Goal: Information Seeking & Learning: Learn about a topic

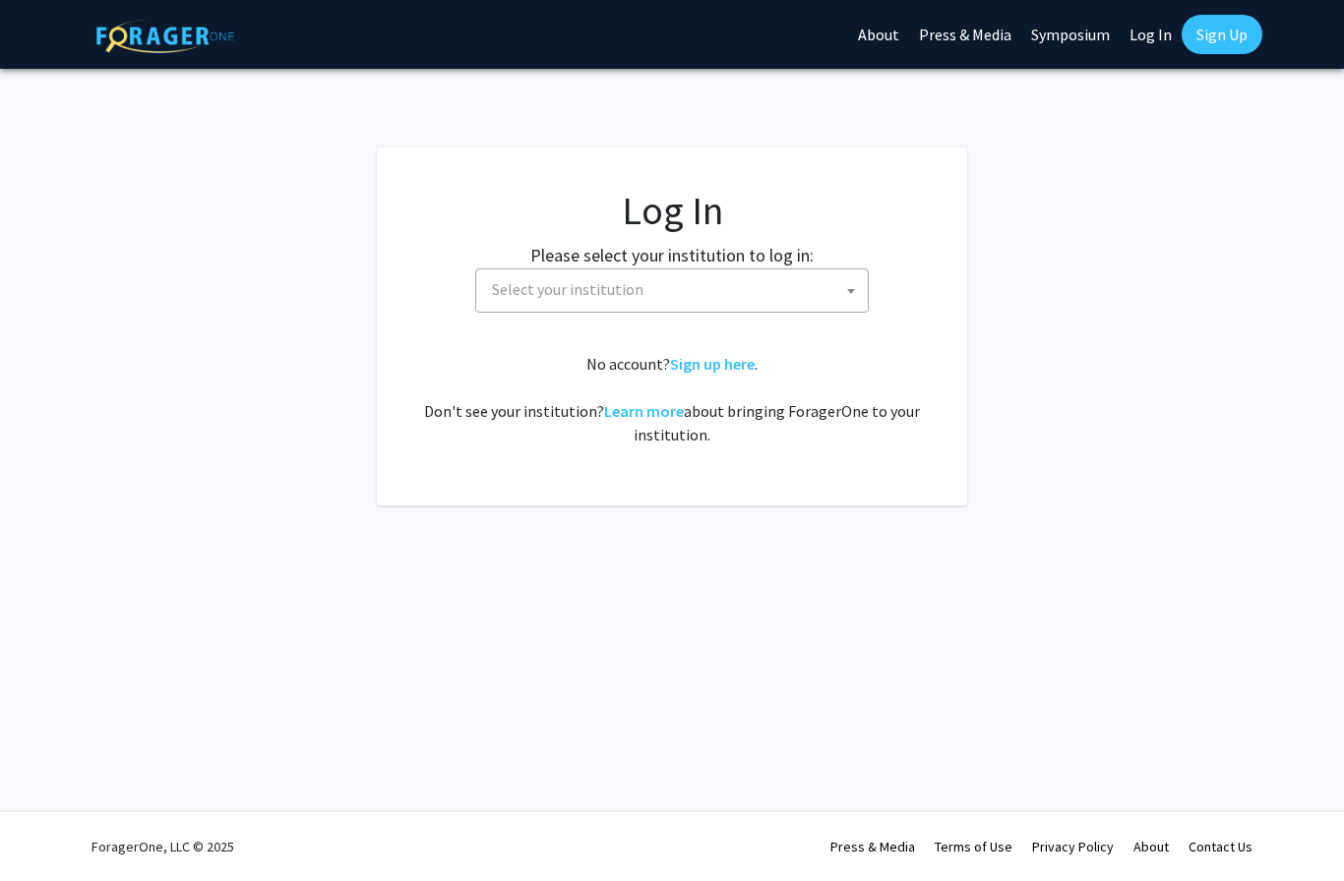
click at [793, 279] on span "Select your institution" at bounding box center [676, 290] width 384 height 40
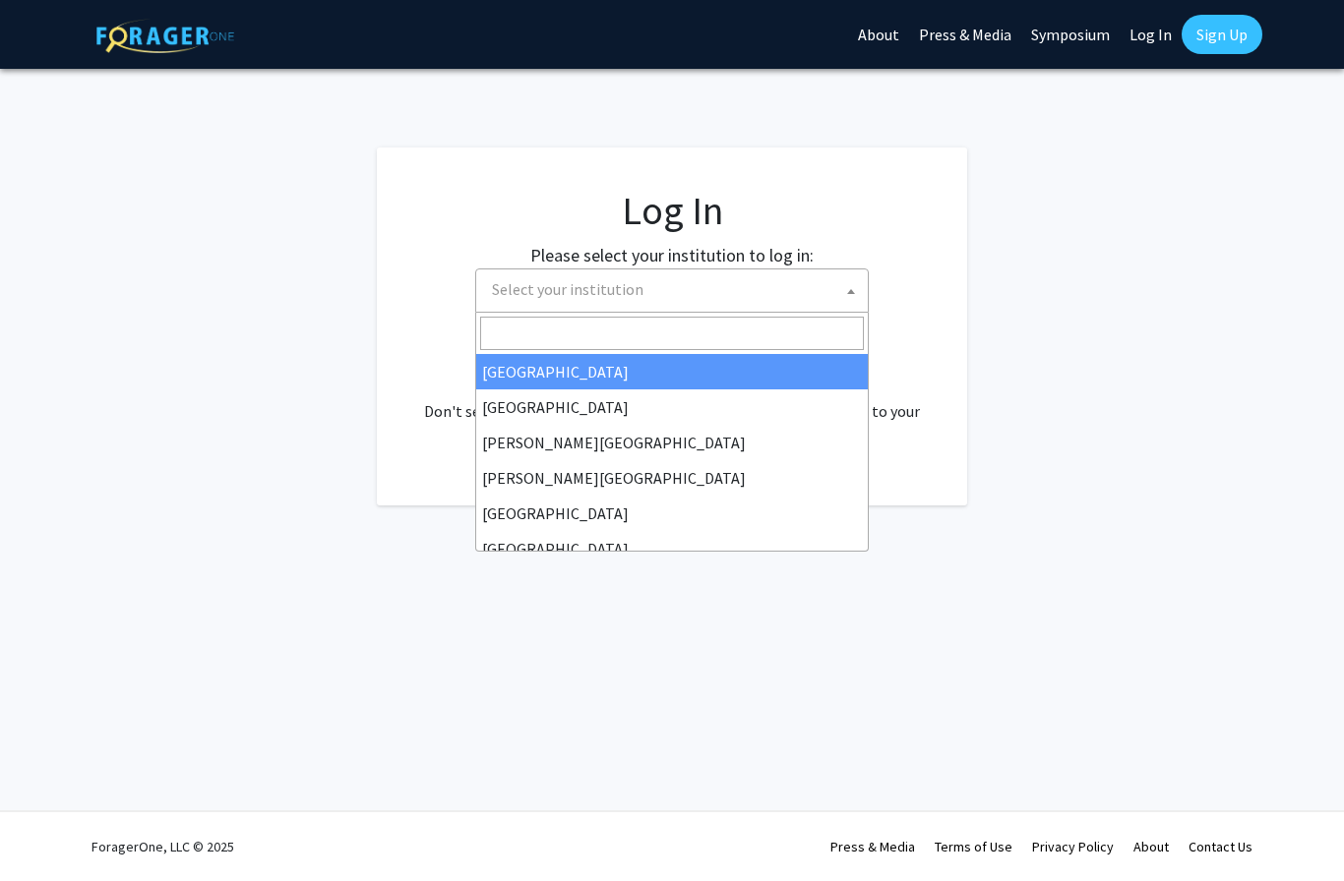
click at [695, 289] on span "Select your institution" at bounding box center [676, 290] width 384 height 40
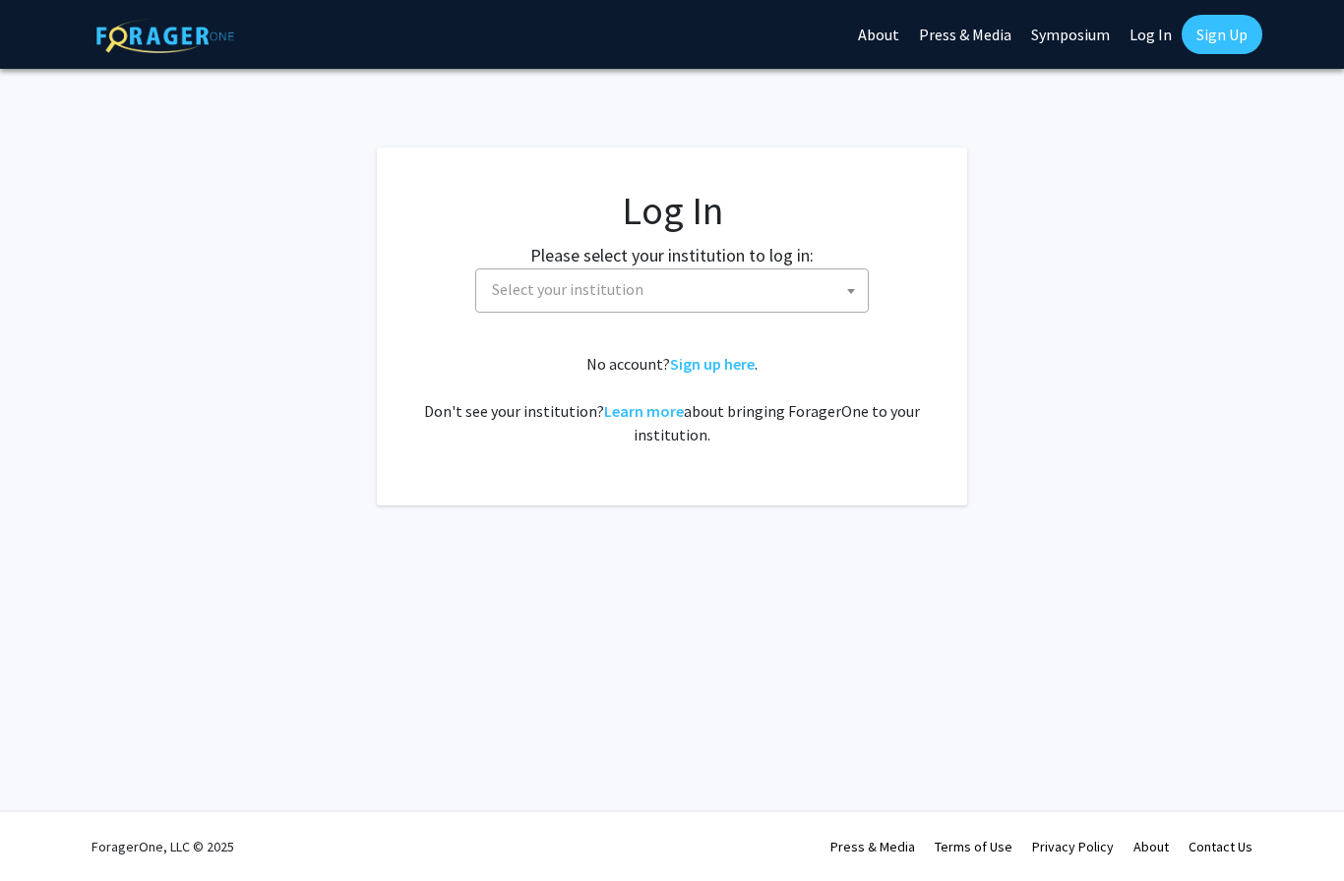
click at [647, 288] on span "Select your institution" at bounding box center [676, 290] width 384 height 40
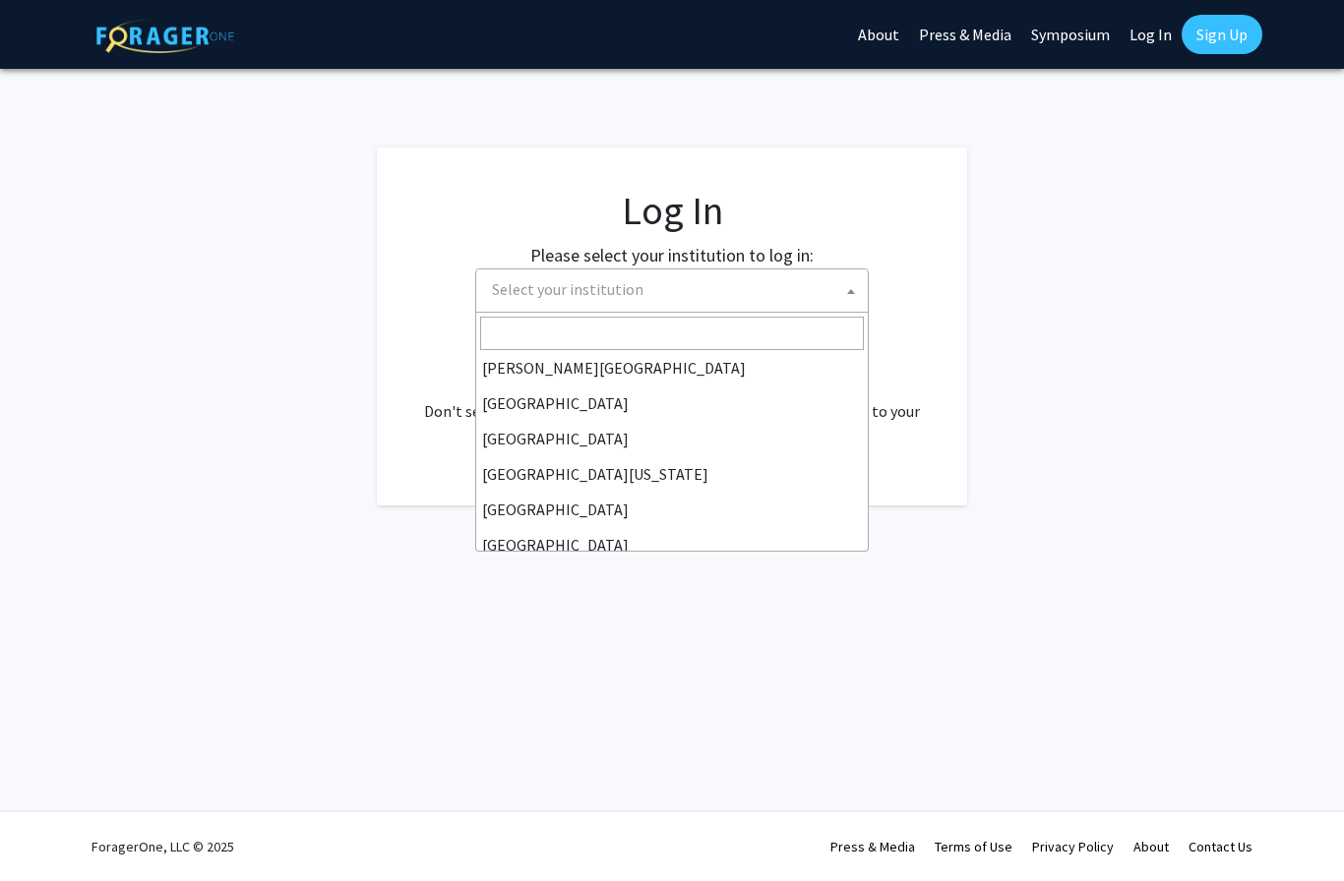
scroll to position [120, 0]
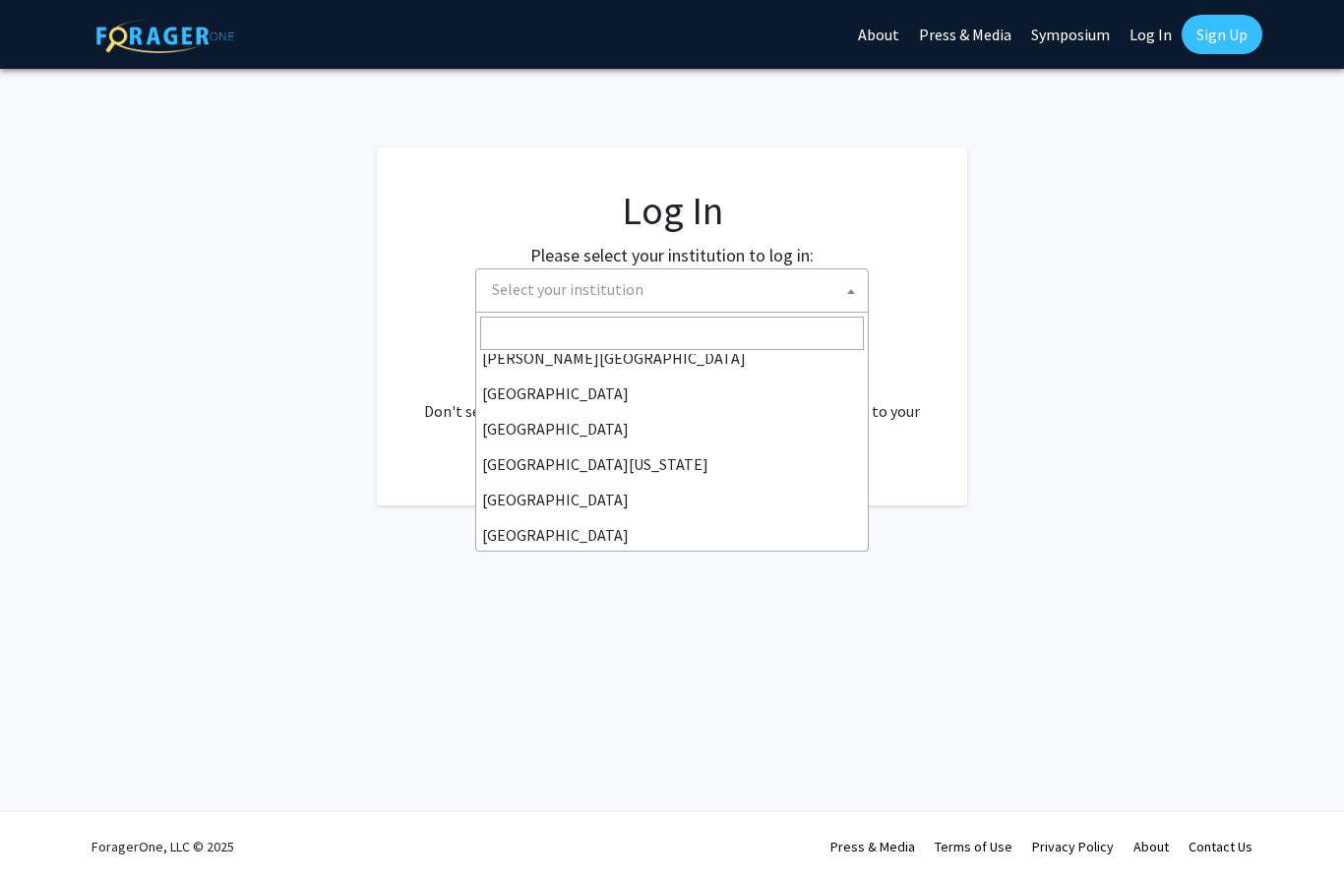
select select "6"
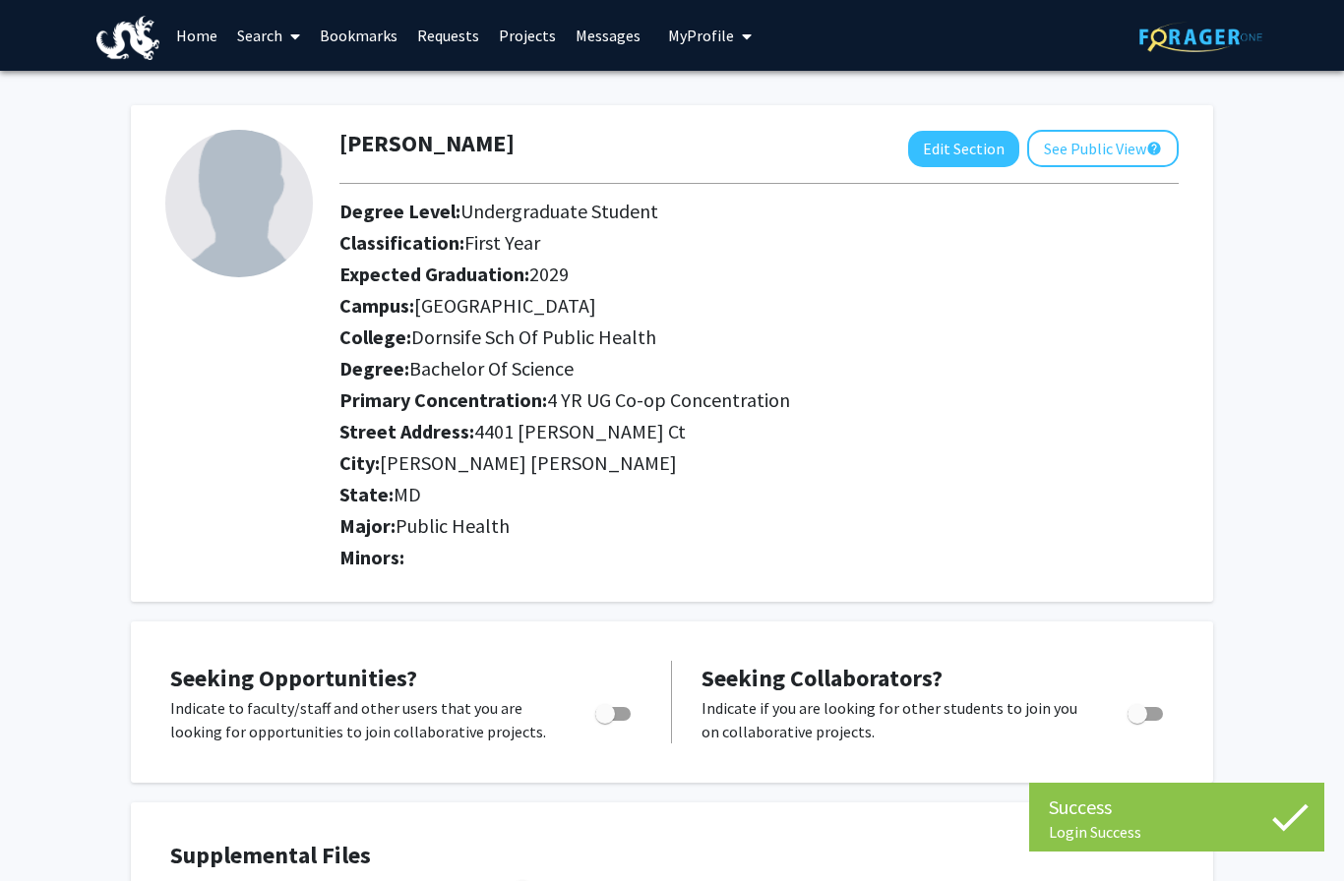
click at [521, 43] on link "Projects" at bounding box center [527, 35] width 77 height 69
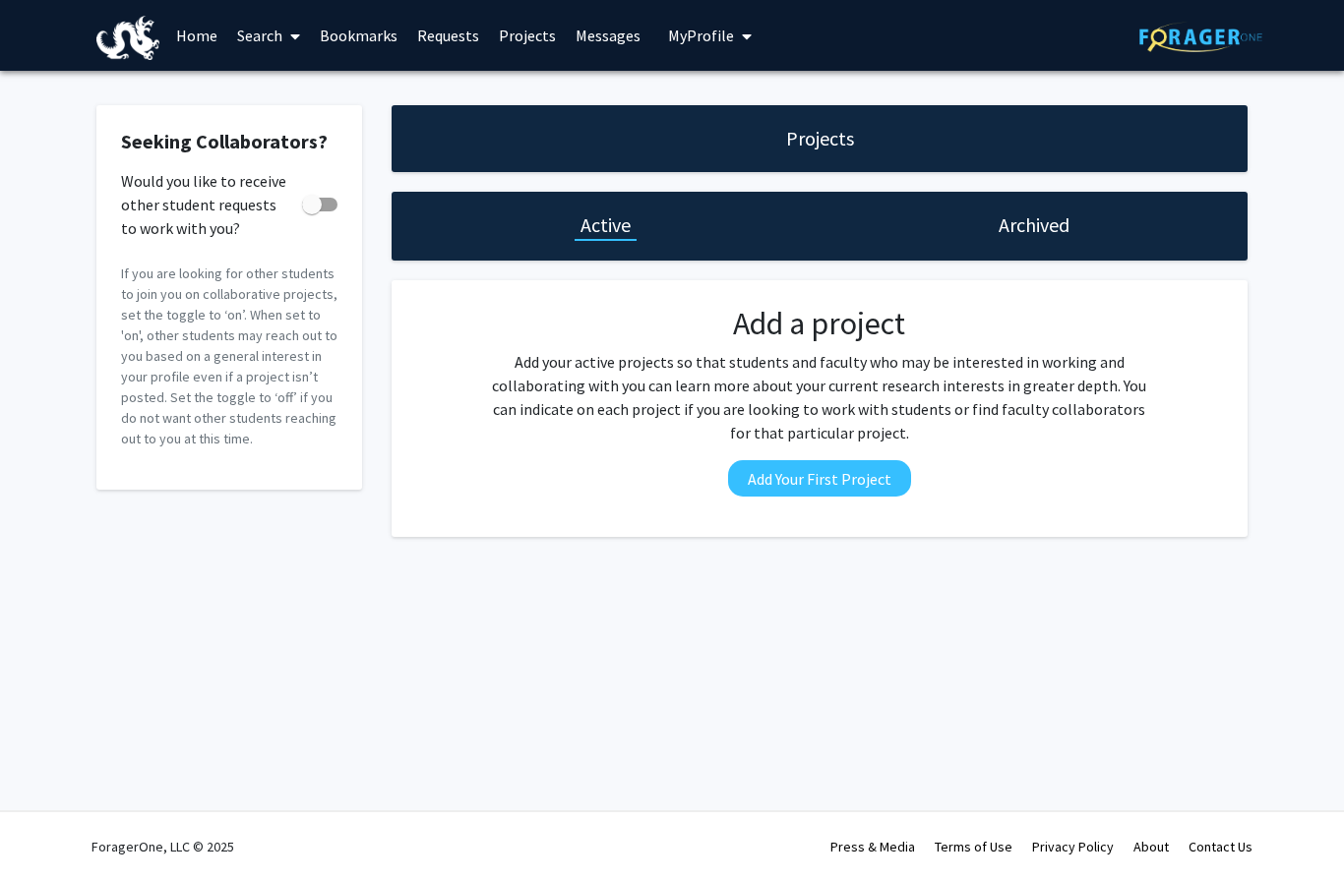
click at [277, 48] on link "Search" at bounding box center [268, 35] width 83 height 69
click at [310, 91] on span "Faculty/Staff" at bounding box center [299, 90] width 145 height 39
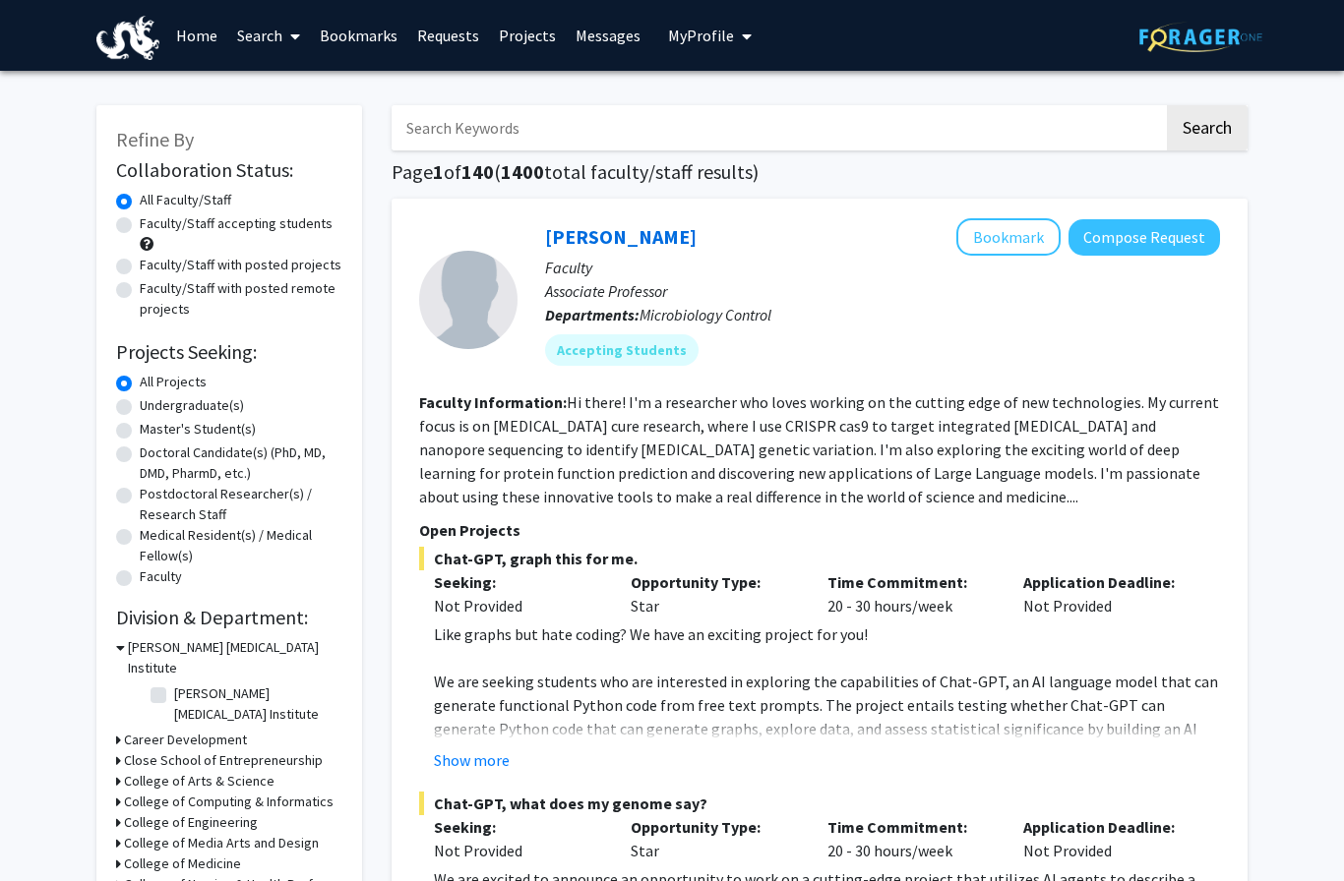
click at [273, 228] on label "Faculty/Staff accepting students" at bounding box center [236, 223] width 193 height 21
click at [152, 226] on input "Faculty/Staff accepting students" at bounding box center [146, 219] width 13 height 13
radio input "true"
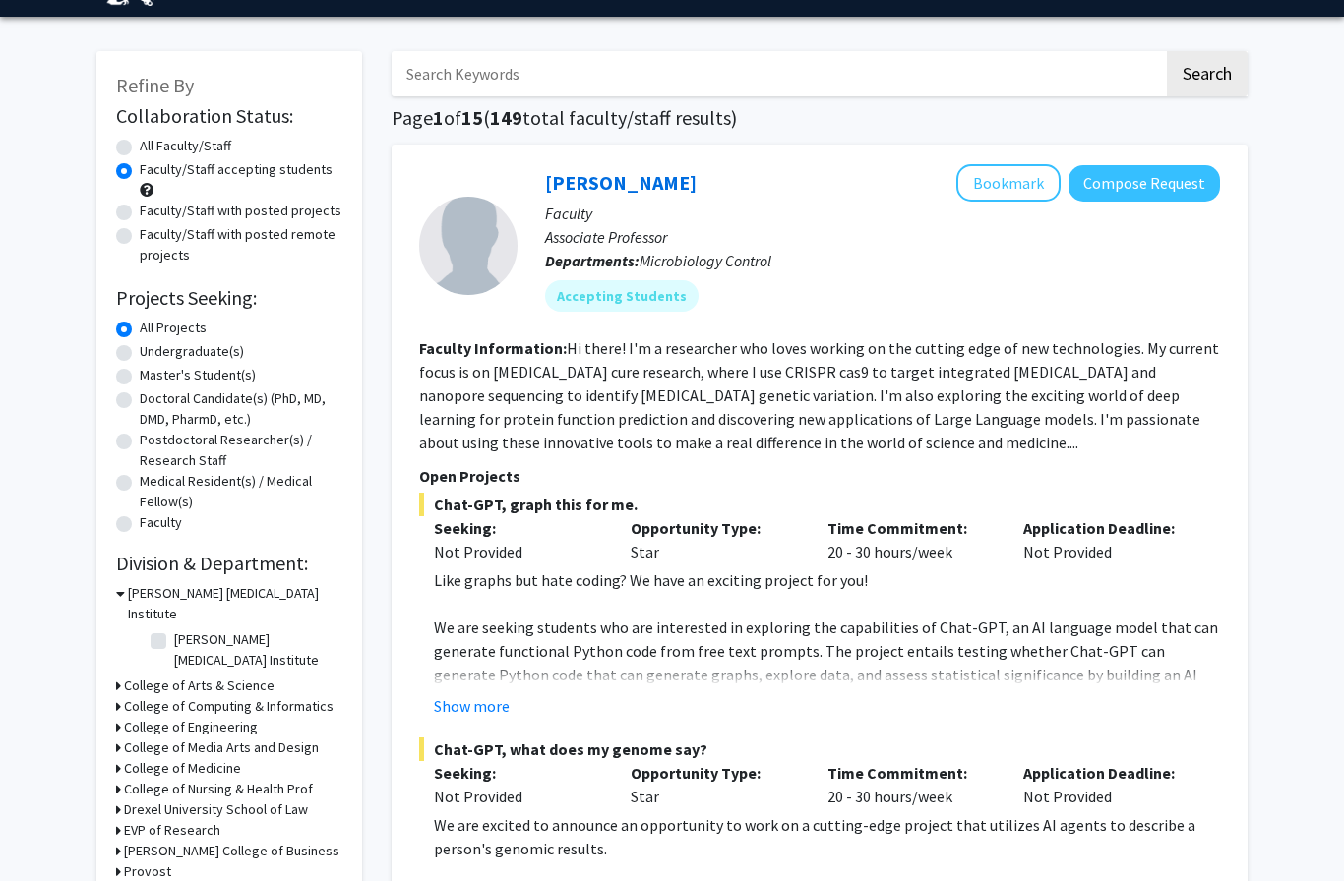
scroll to position [68, 0]
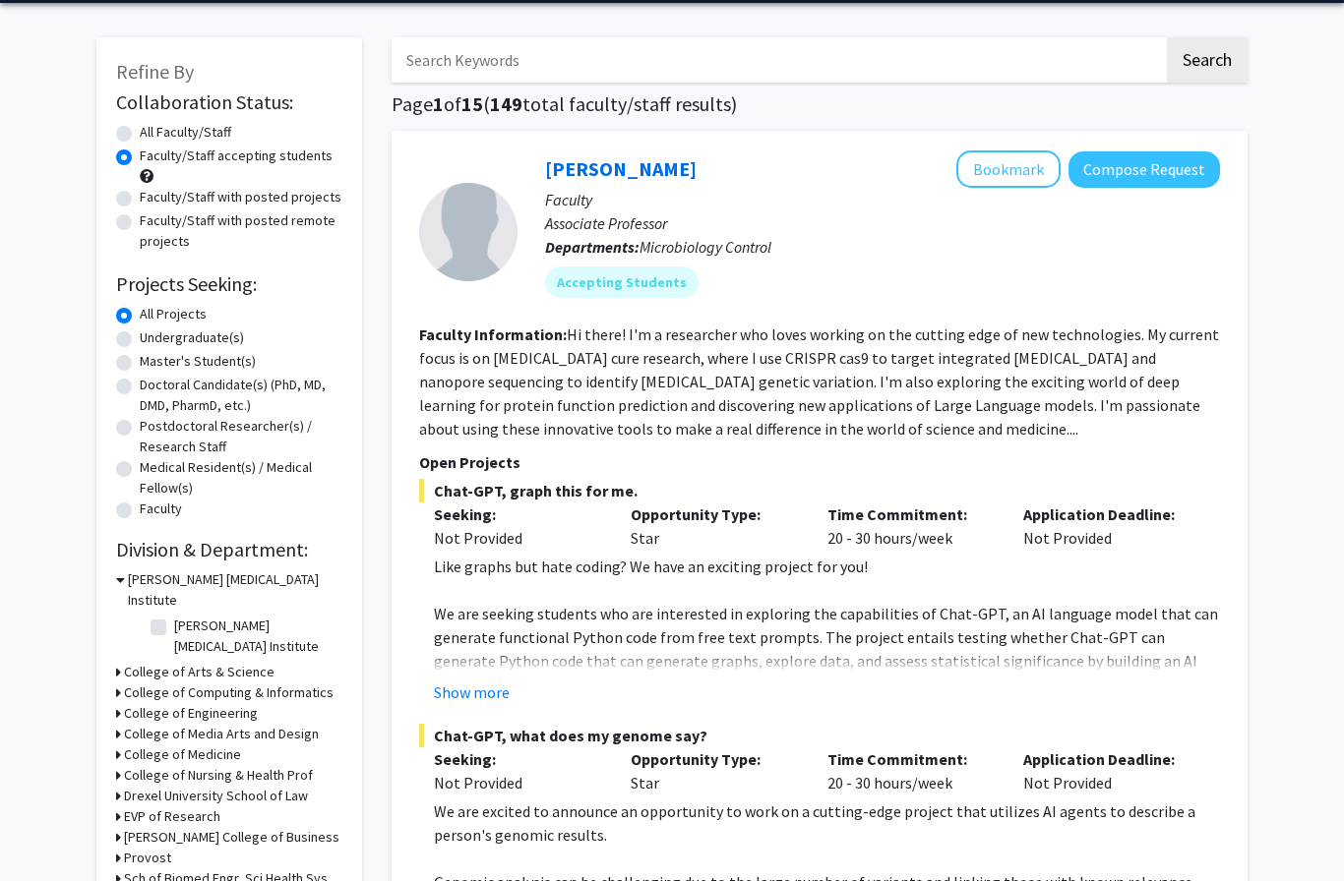
click at [215, 340] on label "Undergraduate(s)" at bounding box center [192, 338] width 104 height 21
click at [152, 340] on input "Undergraduate(s)" at bounding box center [146, 334] width 13 height 13
radio input "true"
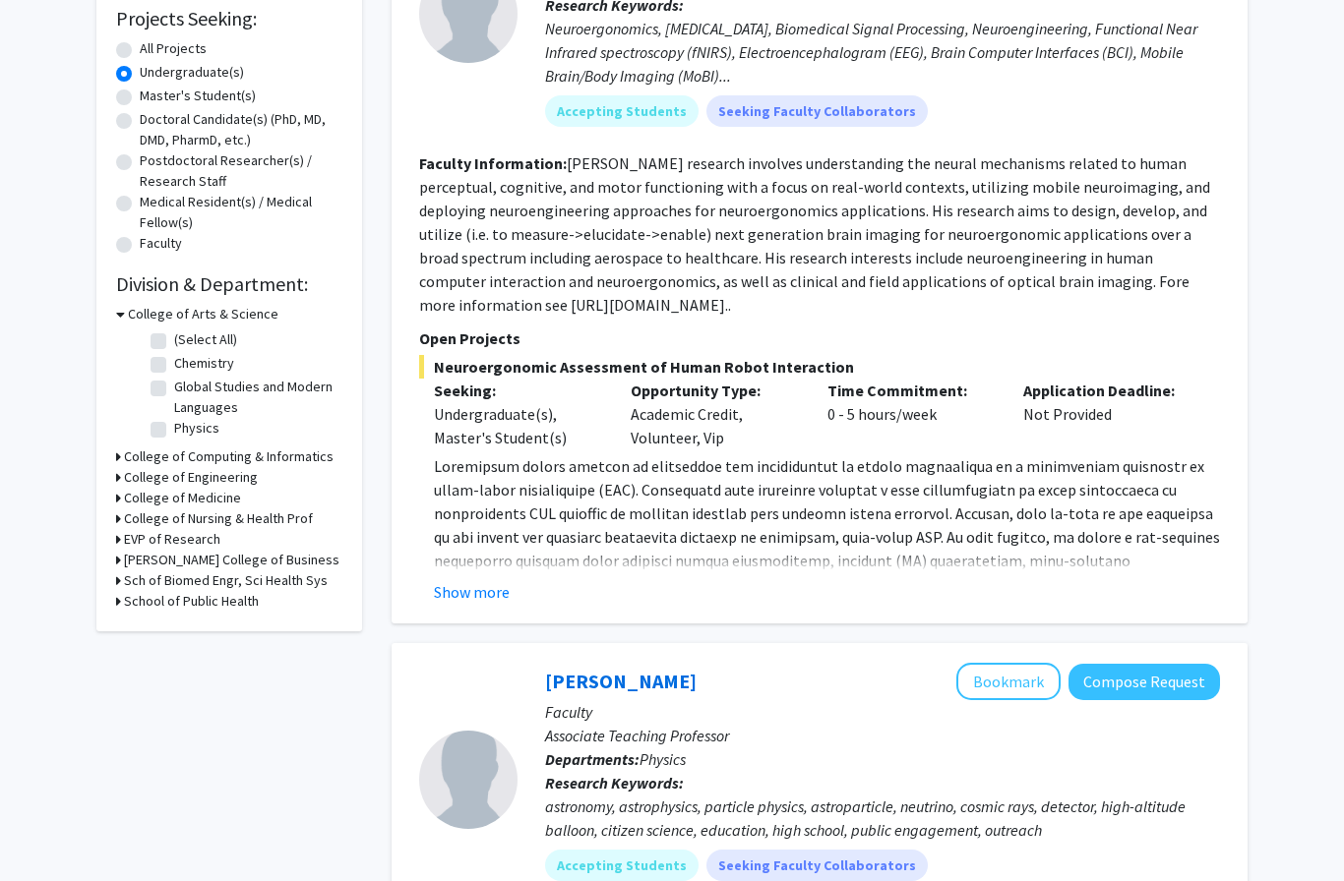
scroll to position [344, 0]
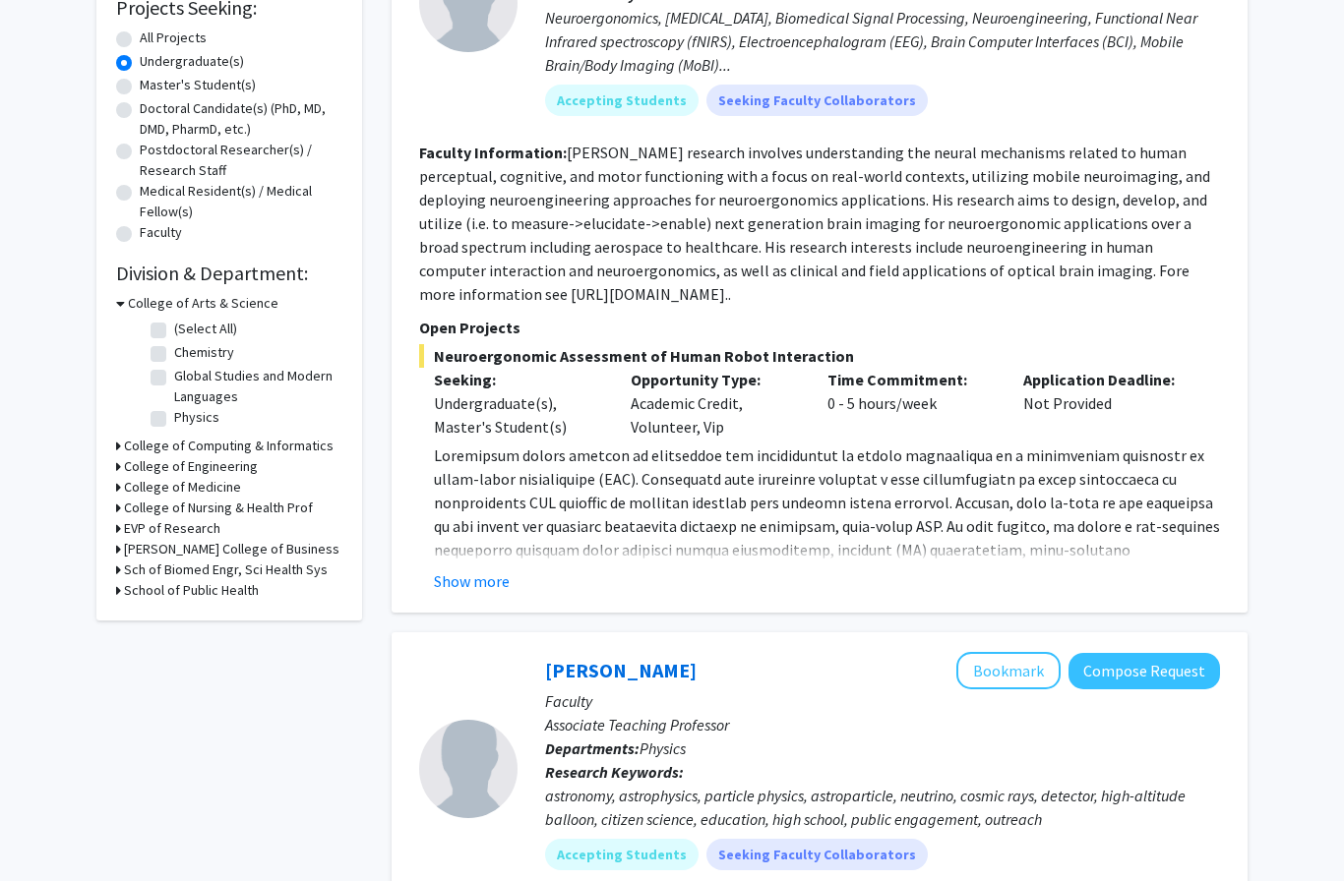
click at [210, 360] on label "Chemistry" at bounding box center [204, 352] width 60 height 21
click at [187, 355] on input "Chemistry" at bounding box center [180, 348] width 13 height 13
checkbox input "true"
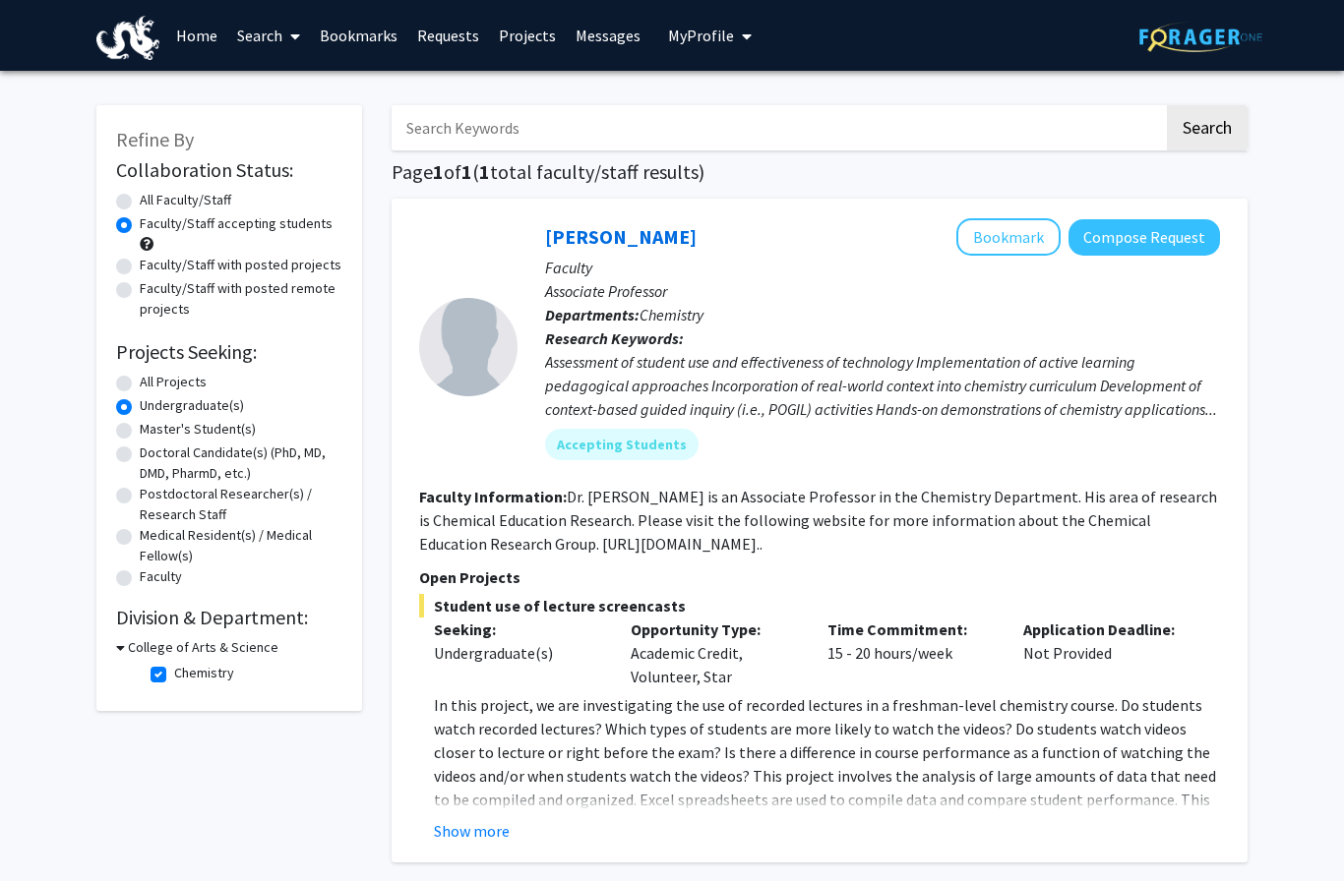
click at [123, 640] on icon at bounding box center [120, 647] width 9 height 21
click at [138, 644] on h3 "College of Arts & Science" at bounding box center [199, 647] width 151 height 21
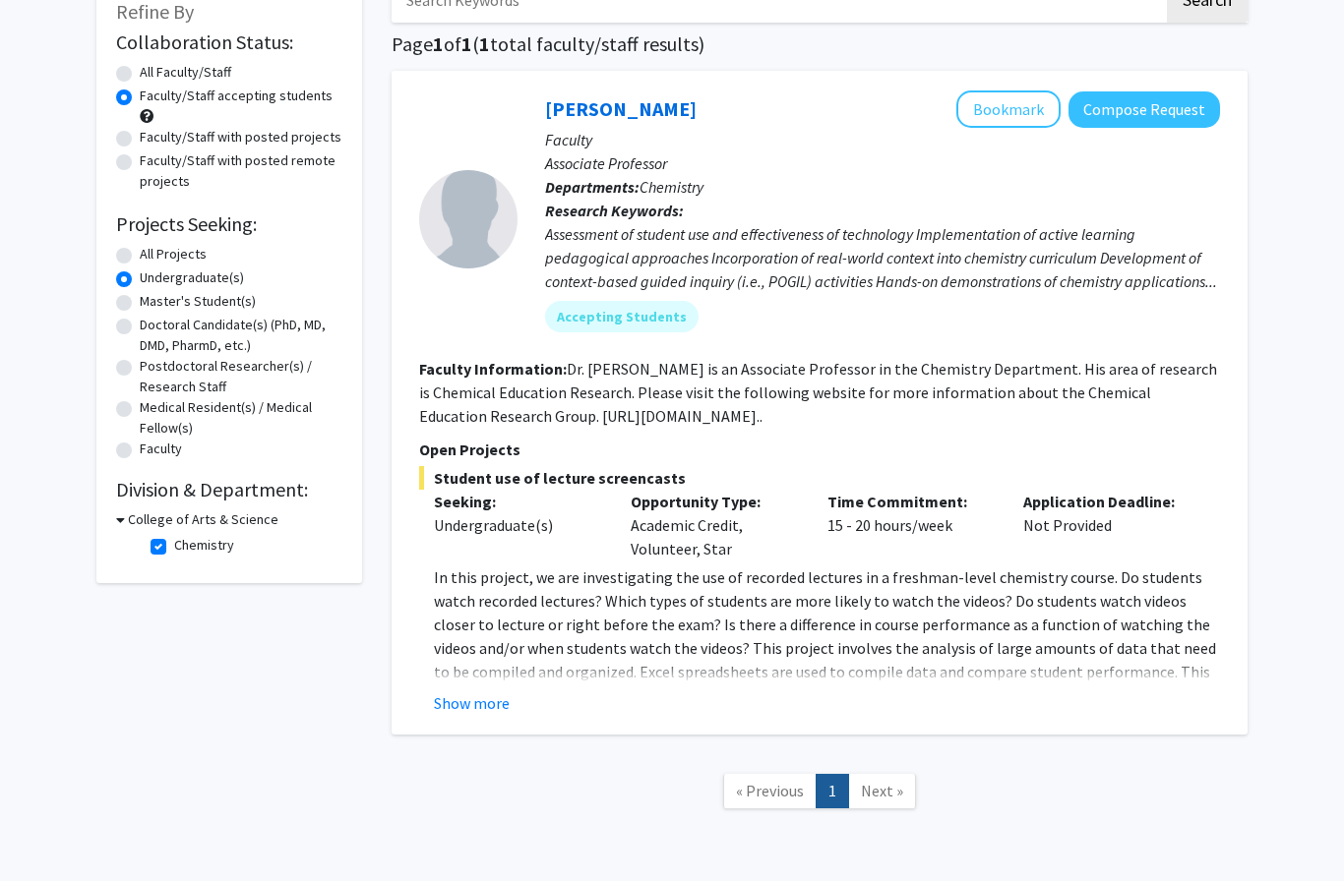
scroll to position [127, 0]
click at [476, 713] on button "Show more" at bounding box center [472, 705] width 76 height 24
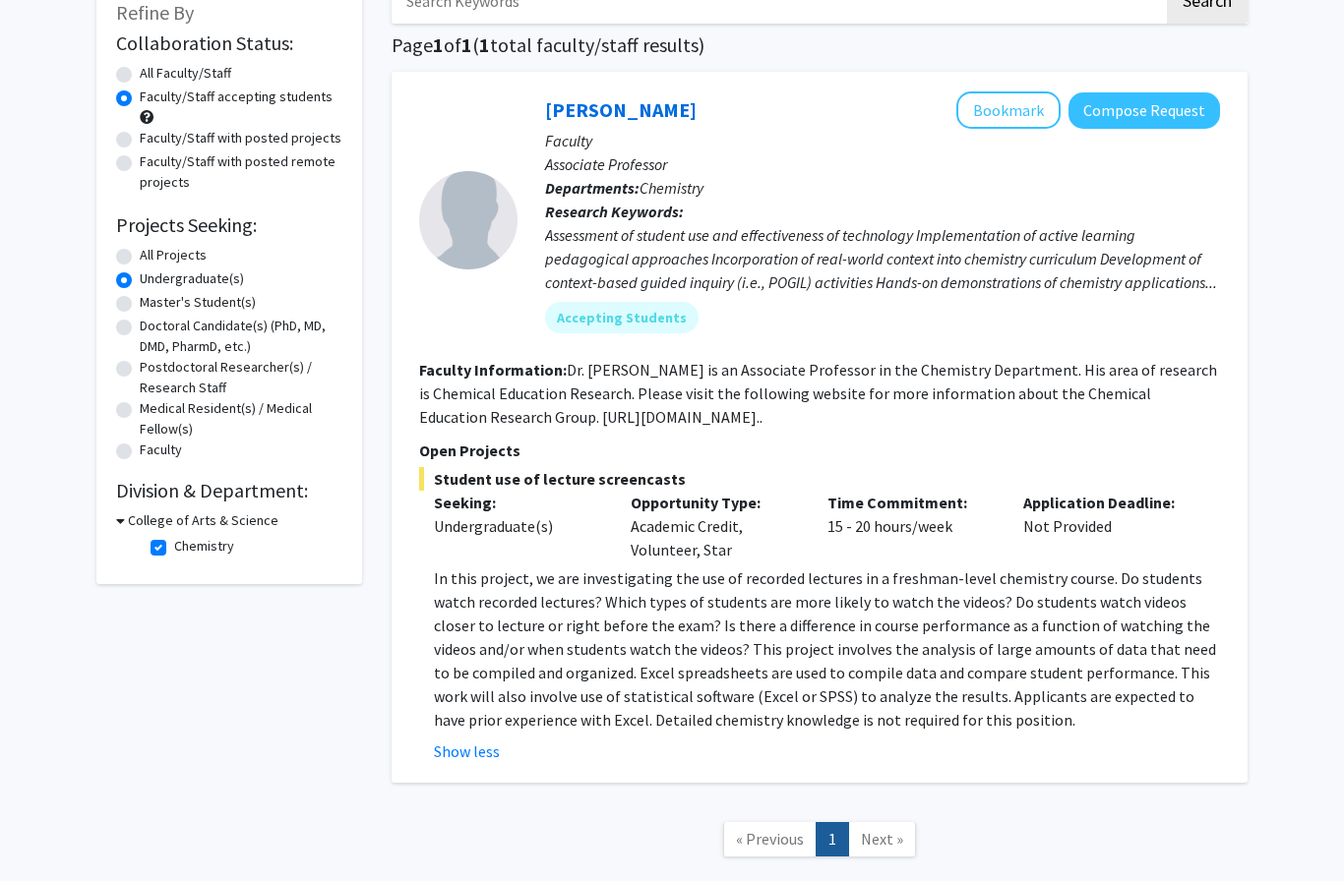
click at [174, 542] on label "Chemistry" at bounding box center [204, 546] width 60 height 21
click at [174, 542] on input "Chemistry" at bounding box center [180, 542] width 13 height 13
checkbox input "false"
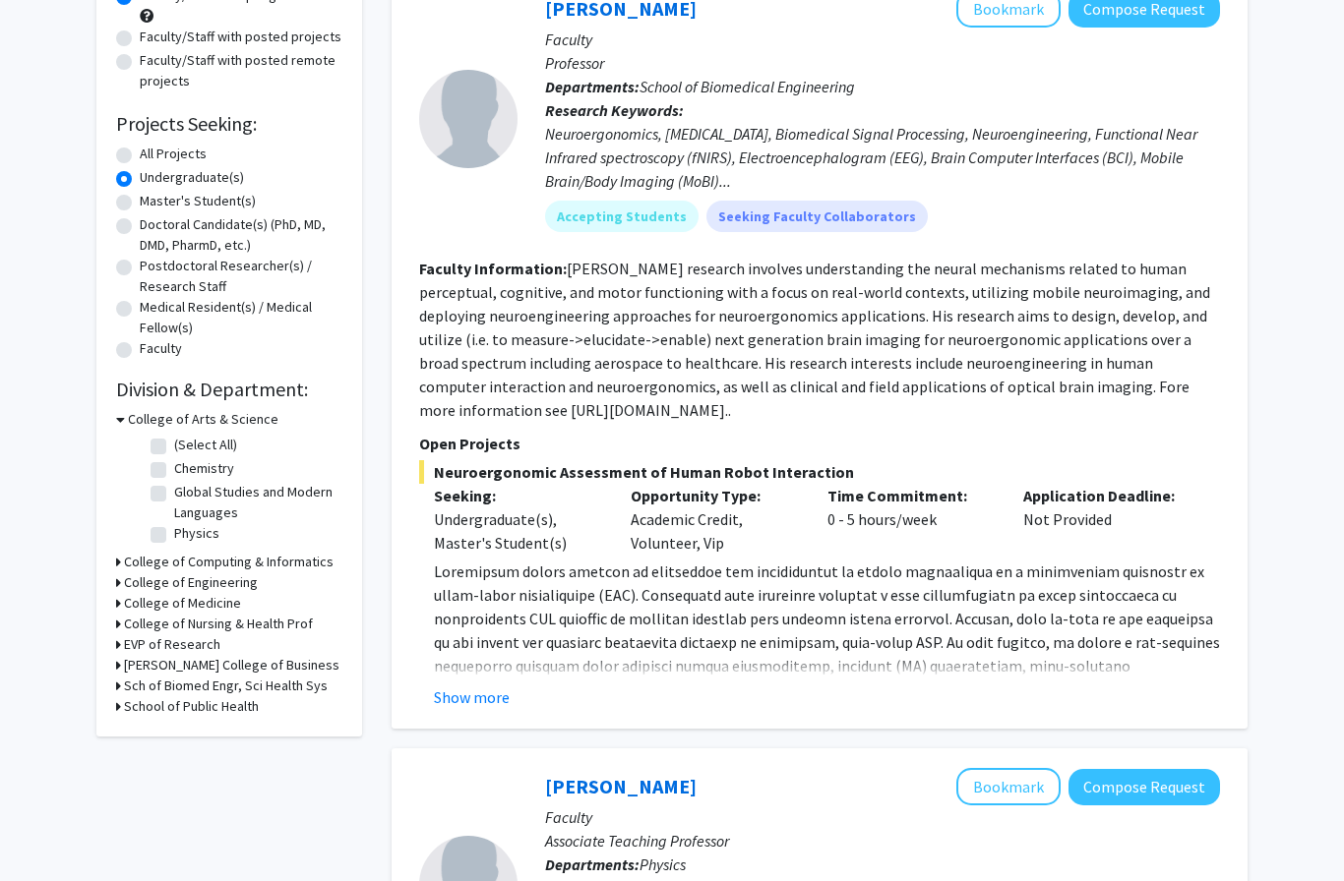
scroll to position [264, 0]
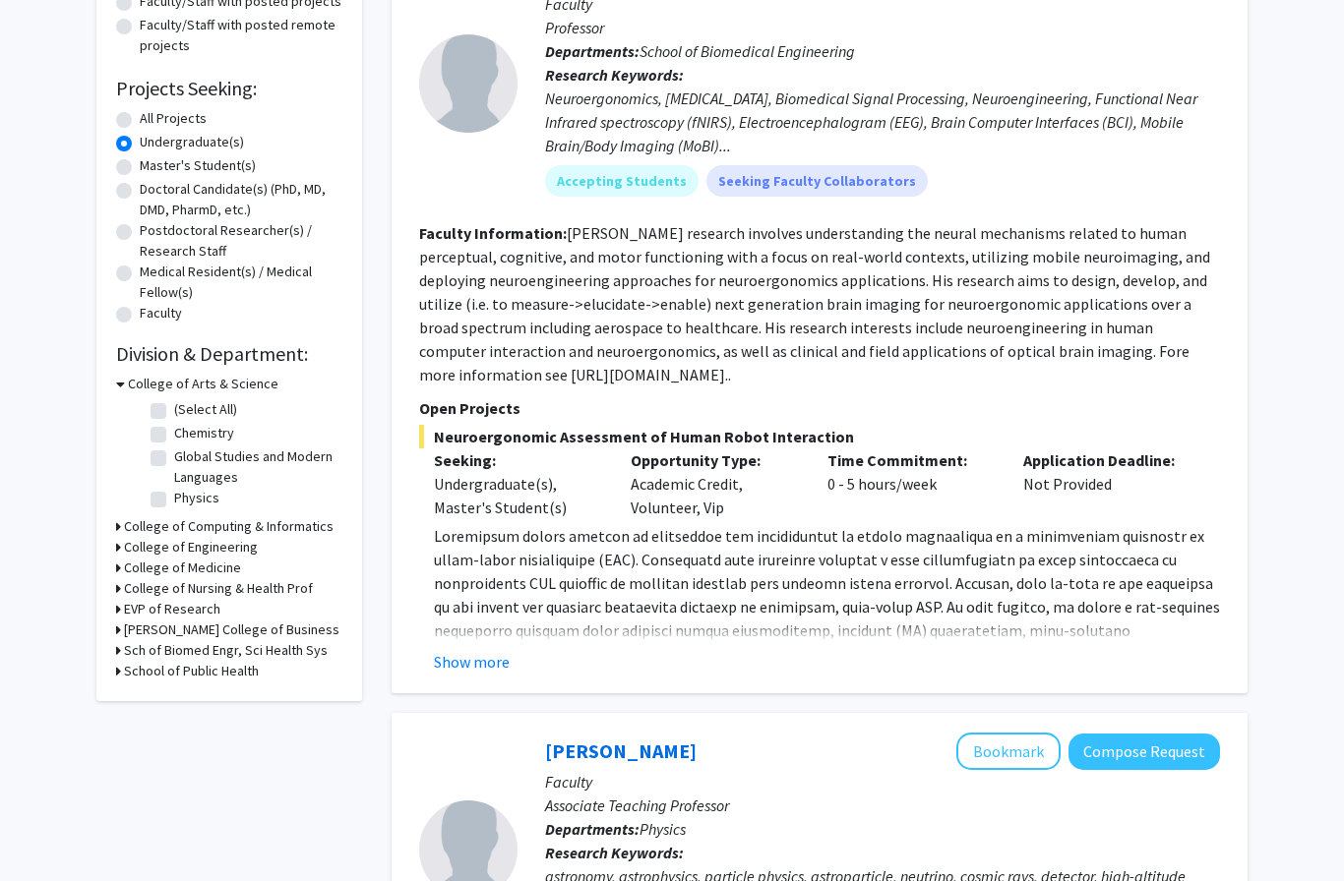
click at [253, 583] on h3 "College of Nursing & Health Prof" at bounding box center [218, 588] width 189 height 21
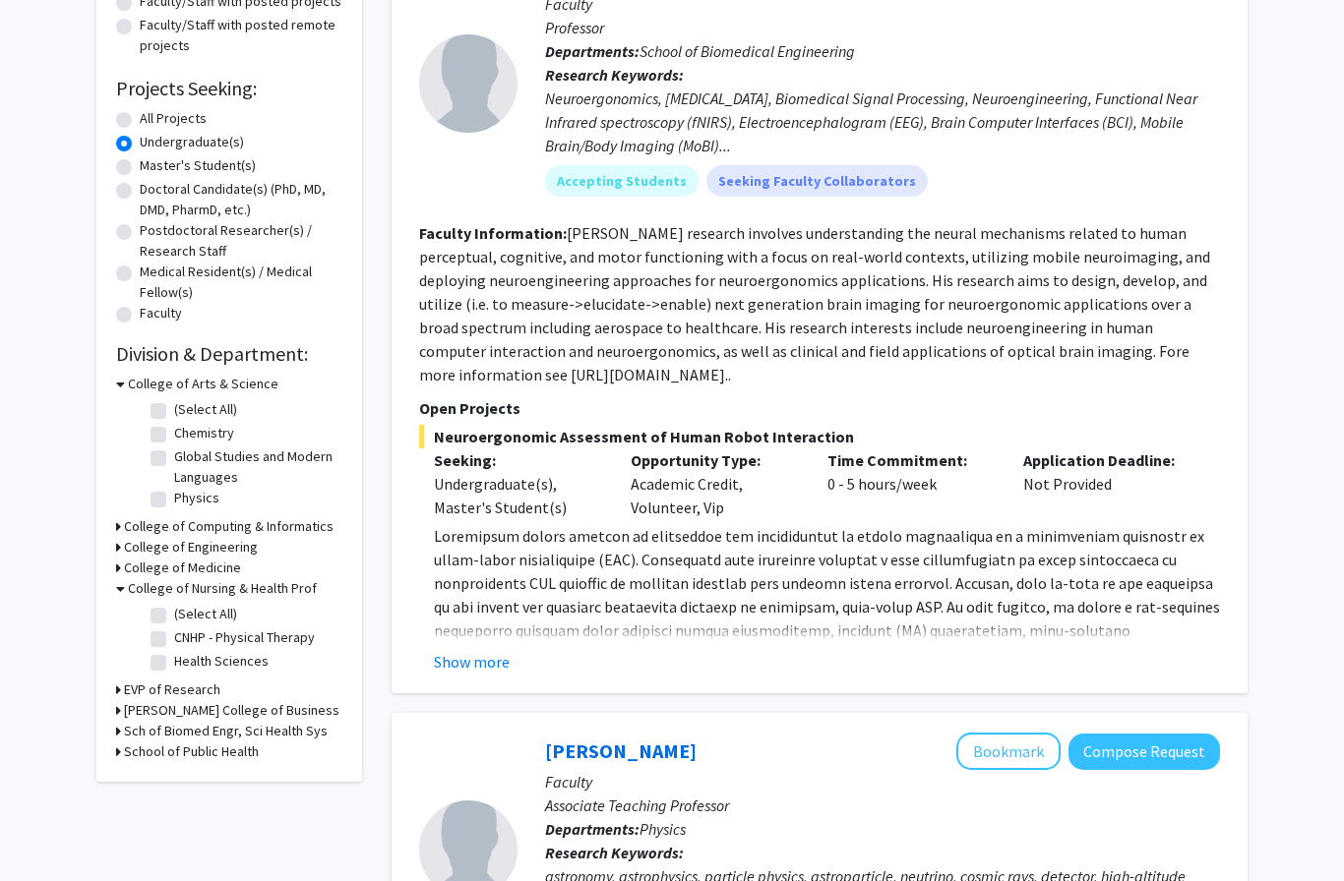
click at [273, 589] on h3 "College of Nursing & Health Prof" at bounding box center [222, 588] width 189 height 21
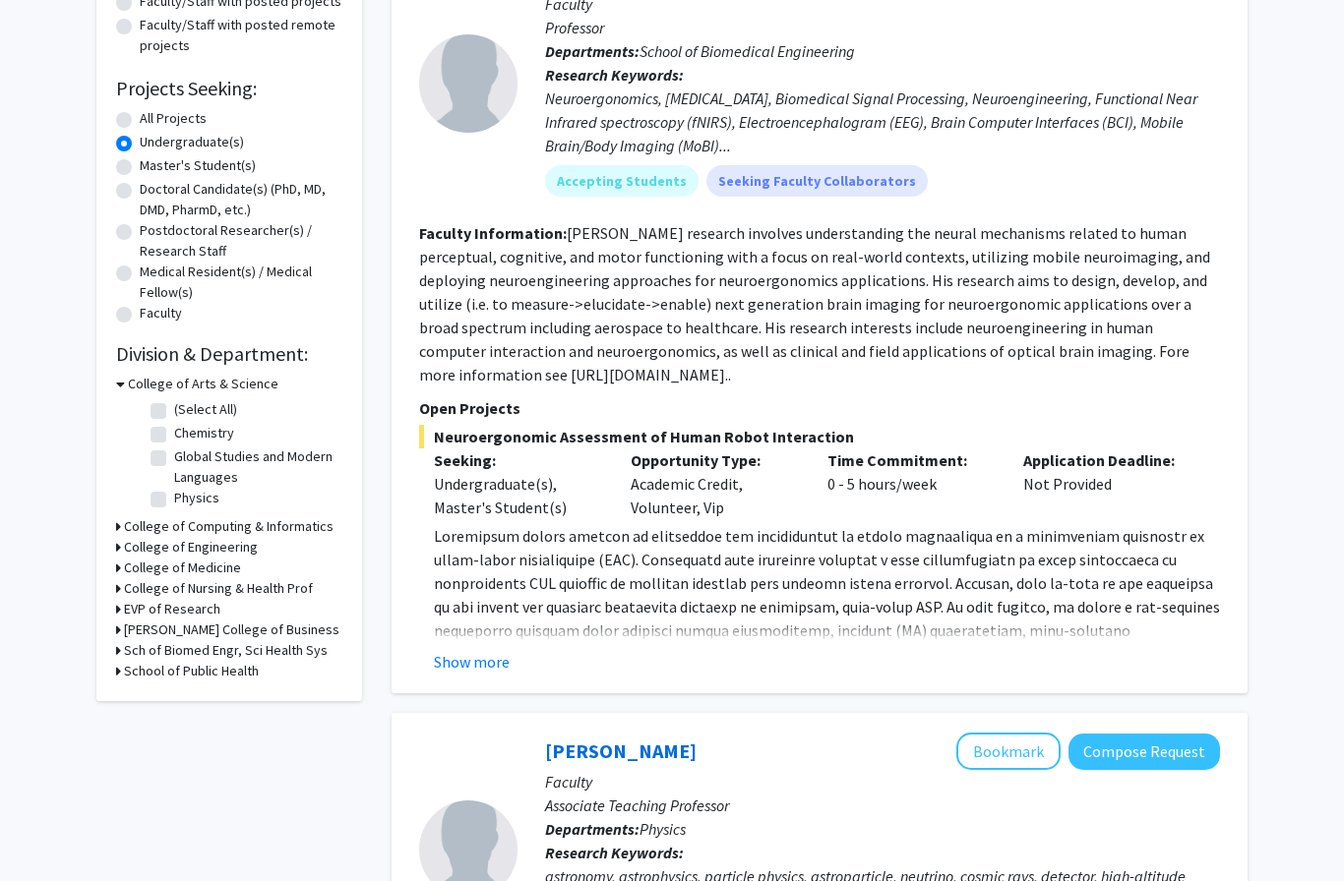
click at [132, 652] on h3 "Sch of Biomed Engr, Sci Health Sys" at bounding box center [226, 650] width 204 height 21
click at [174, 682] on label "School of Biomedical Engineering" at bounding box center [255, 686] width 163 height 41
click at [174, 679] on input "School of Biomedical Engineering" at bounding box center [180, 672] width 13 height 13
checkbox input "true"
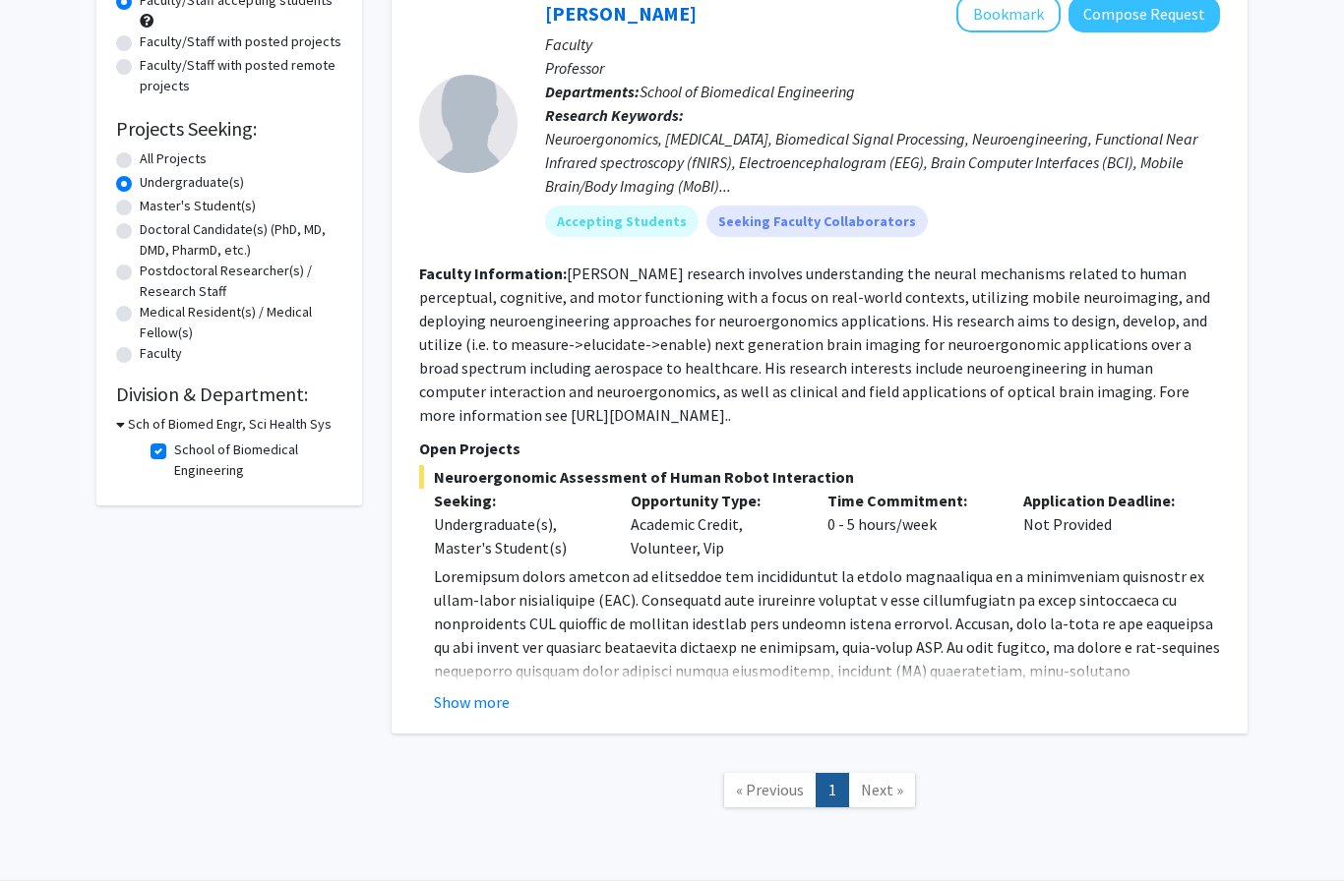
scroll to position [221, 0]
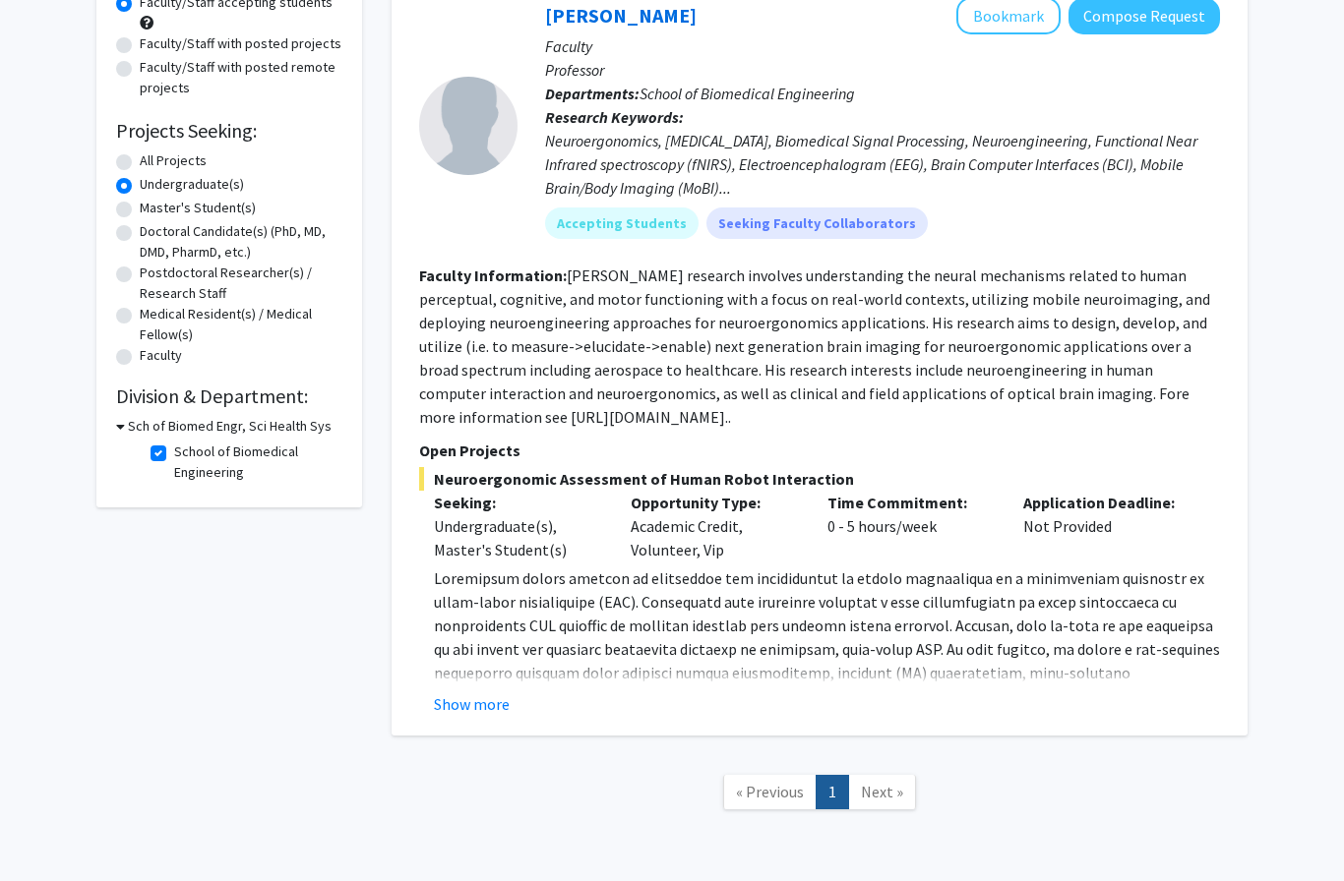
click at [174, 457] on label "School of Biomedical Engineering" at bounding box center [255, 462] width 163 height 41
click at [174, 455] on input "School of Biomedical Engineering" at bounding box center [180, 448] width 13 height 13
checkbox input "false"
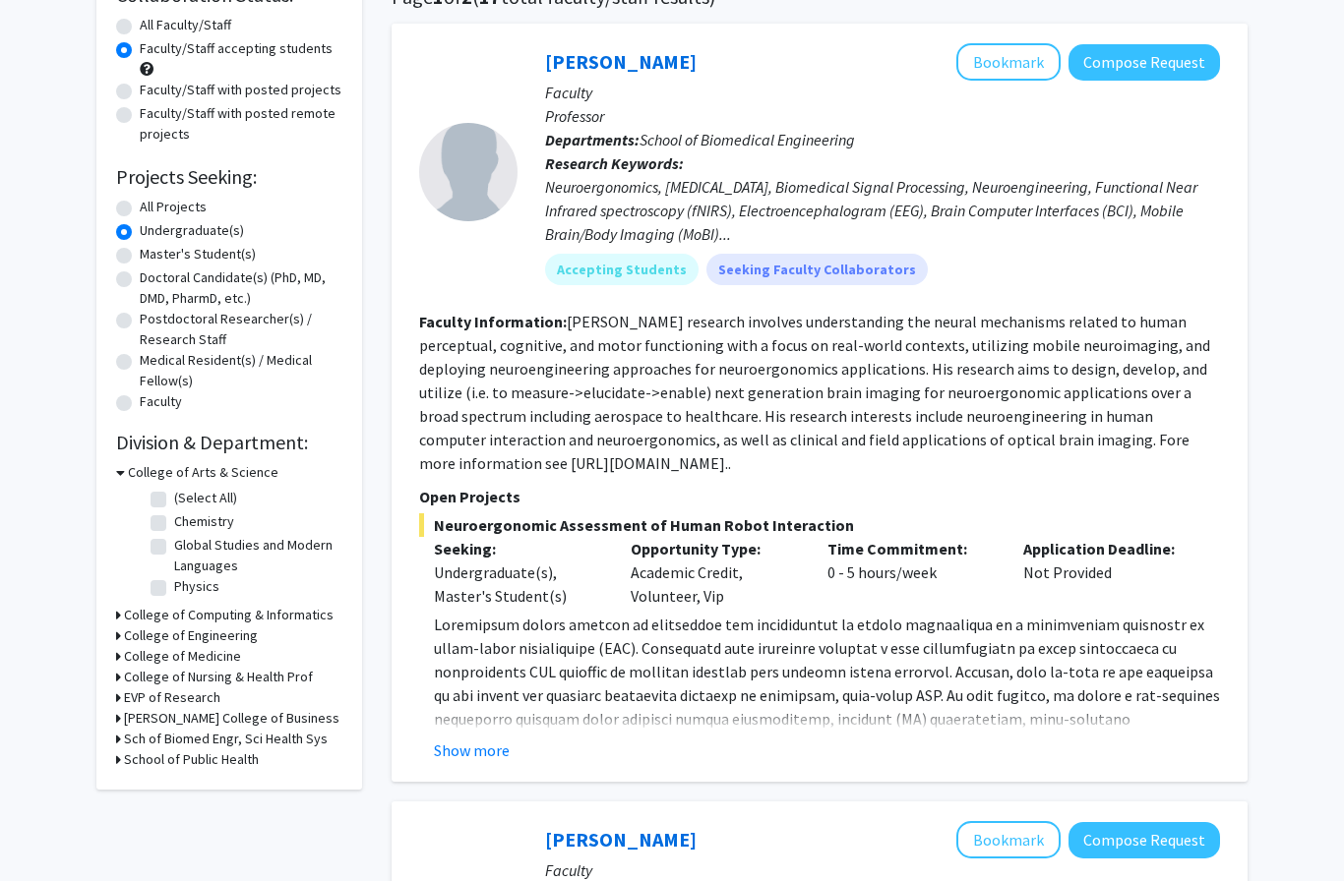
scroll to position [190, 0]
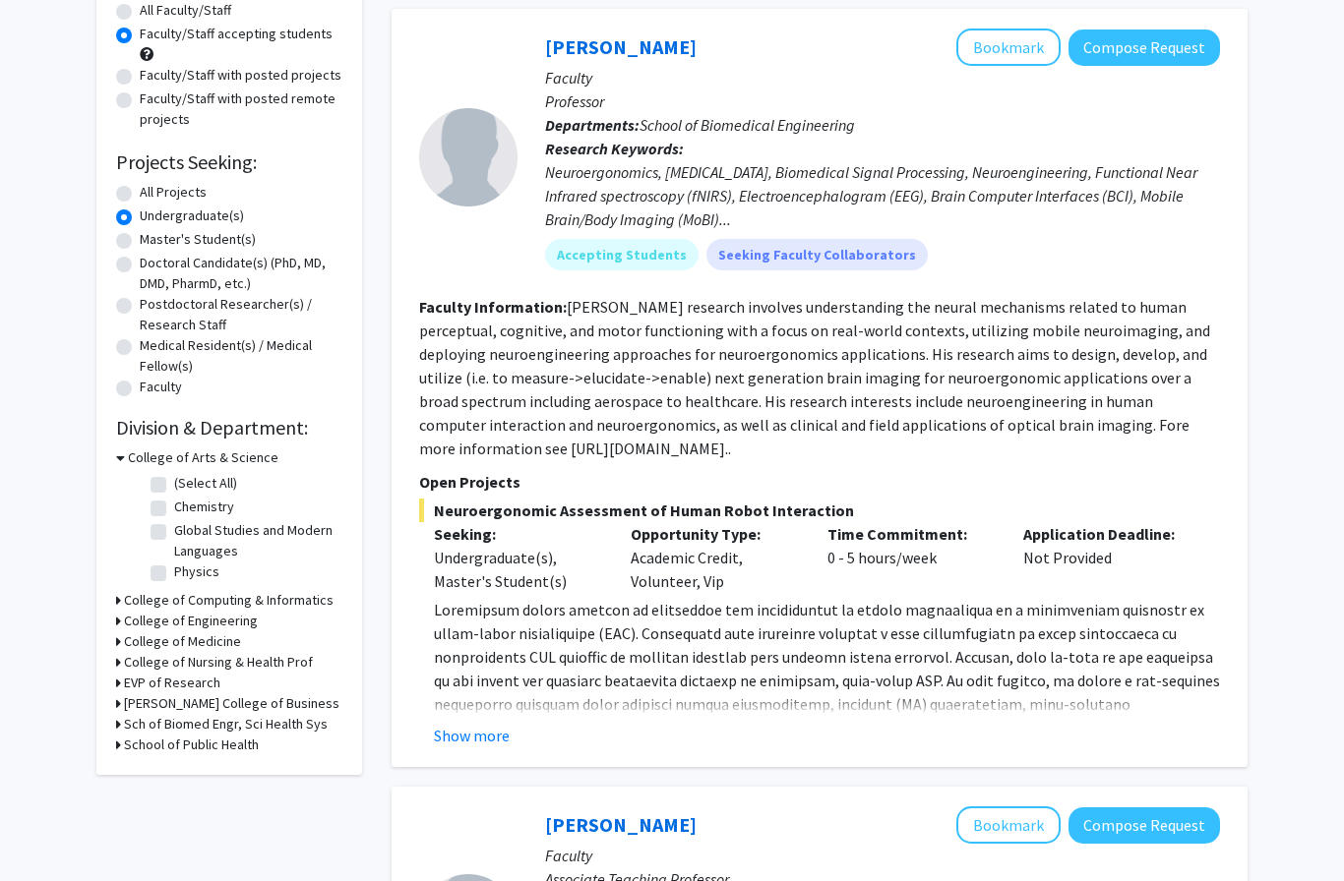
click at [155, 655] on h3 "College of Nursing & Health Prof" at bounding box center [218, 662] width 189 height 21
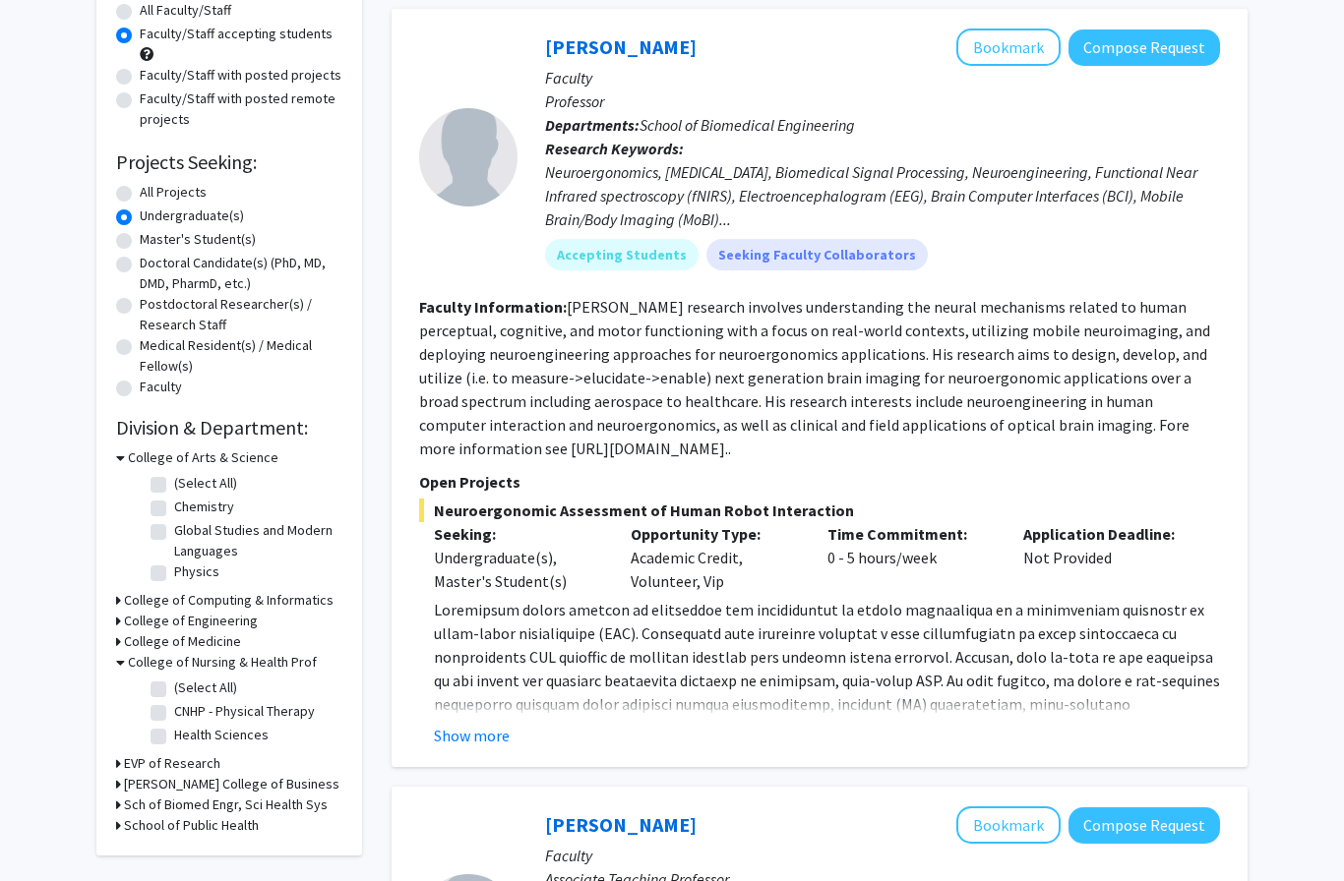
click at [174, 690] on label "(Select All)" at bounding box center [205, 688] width 63 height 21
click at [174, 690] on input "(Select All)" at bounding box center [180, 684] width 13 height 13
checkbox input "true"
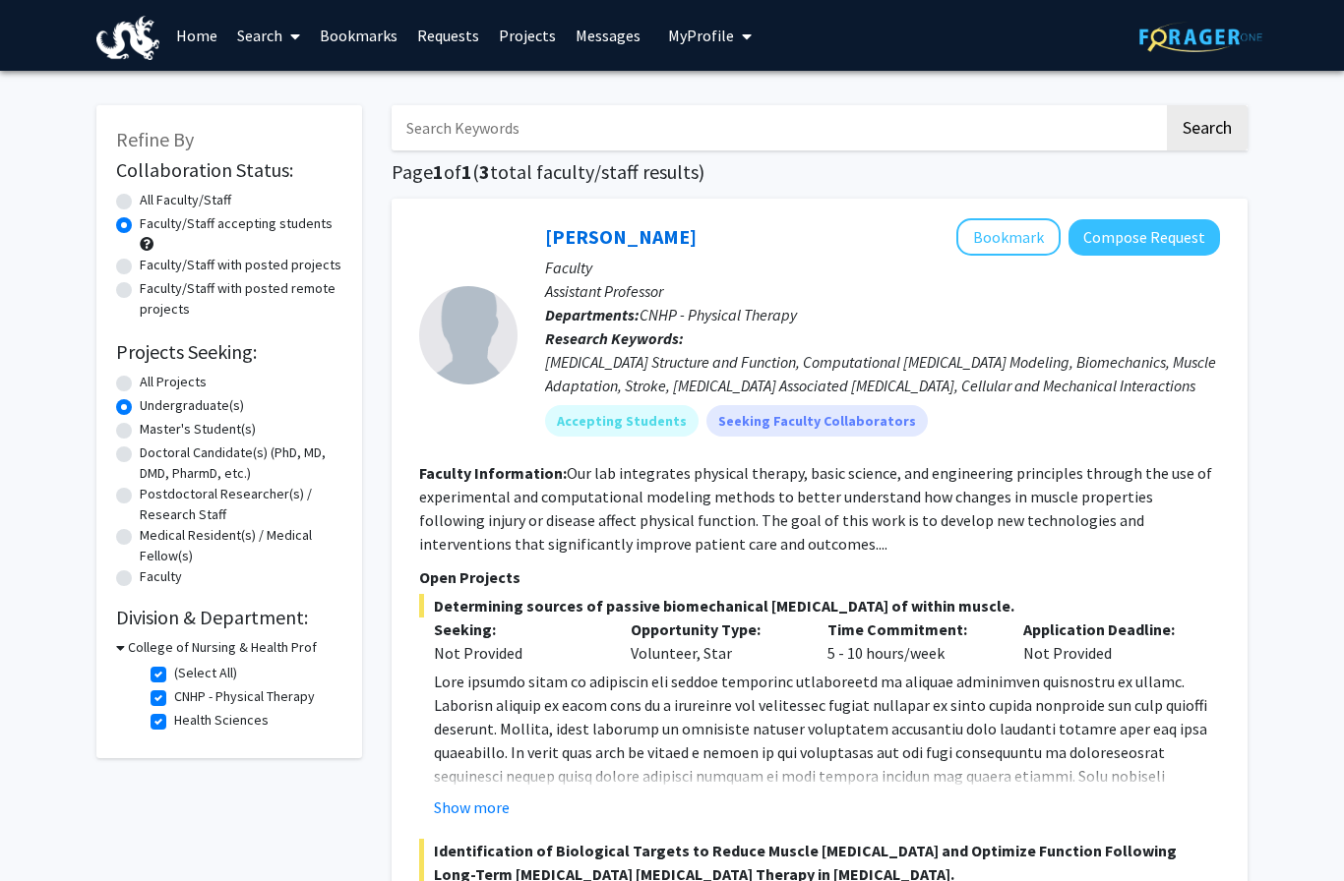
click at [1068, 876] on span "Identification of Biological Targets to Reduce Muscle [MEDICAL_DATA] and Optimi…" at bounding box center [819, 862] width 801 height 47
